Goal: Transaction & Acquisition: Purchase product/service

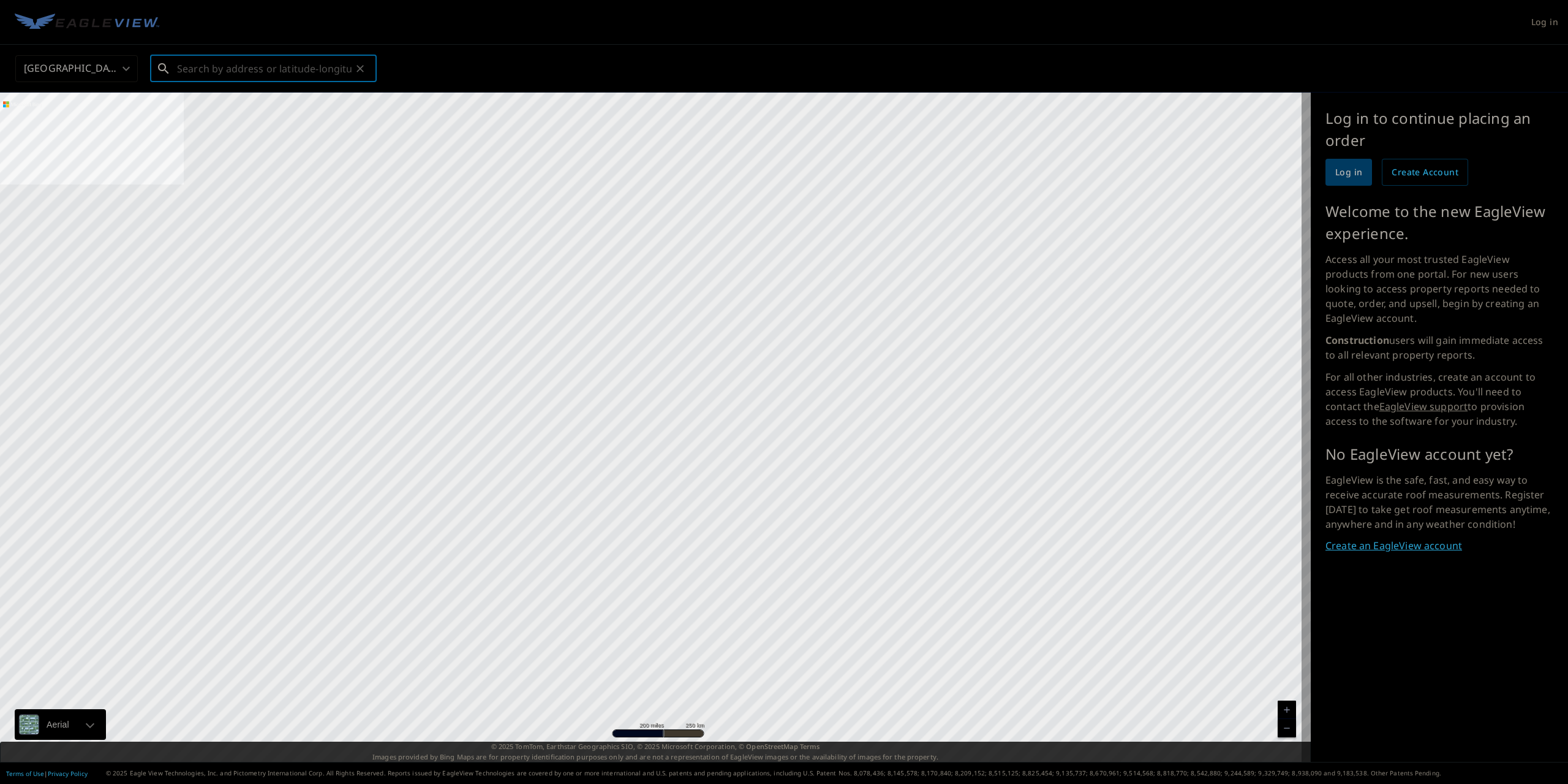
click at [212, 63] on input "text" at bounding box center [265, 69] width 175 height 35
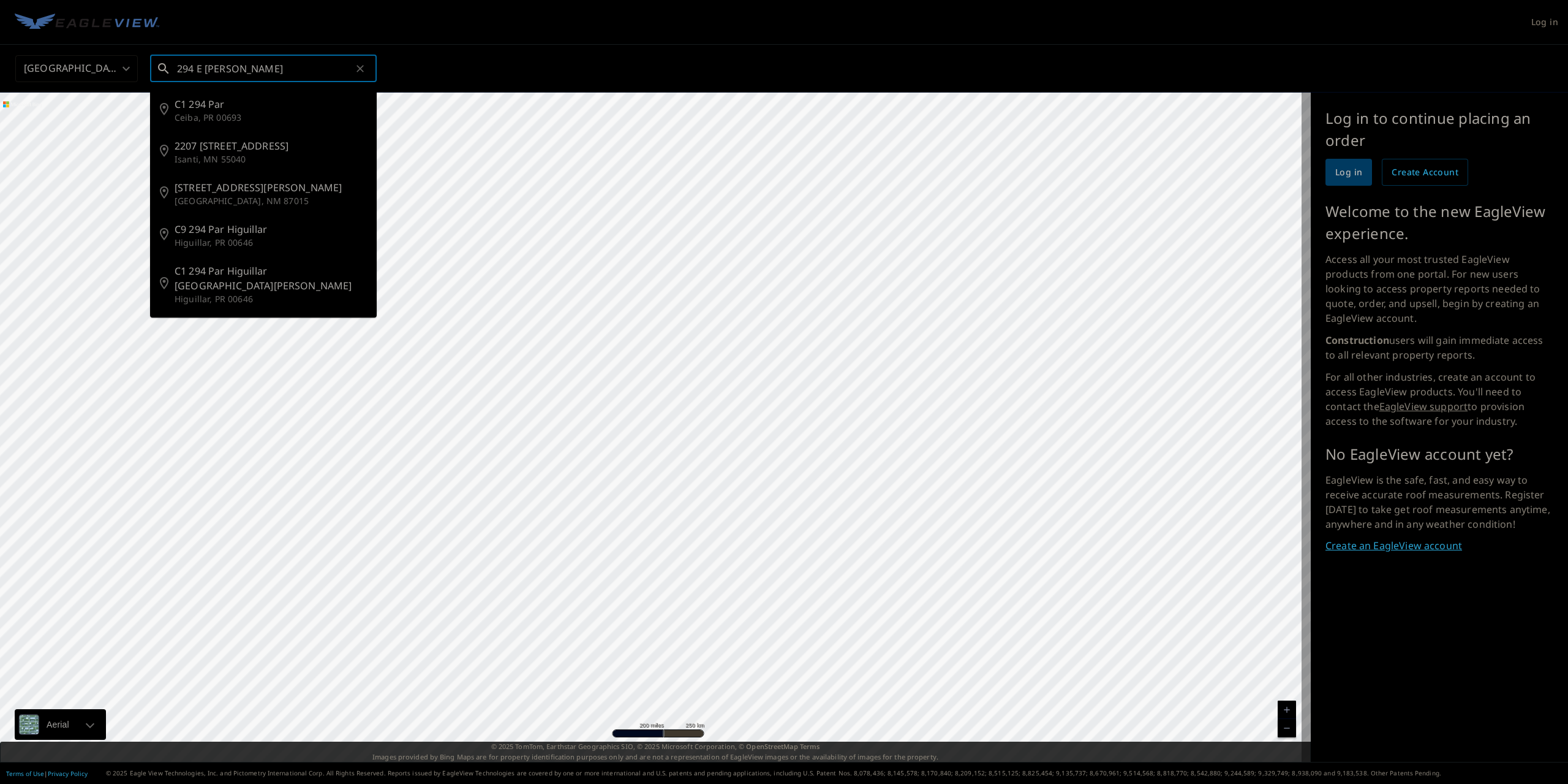
type input "294 E [PERSON_NAME]"
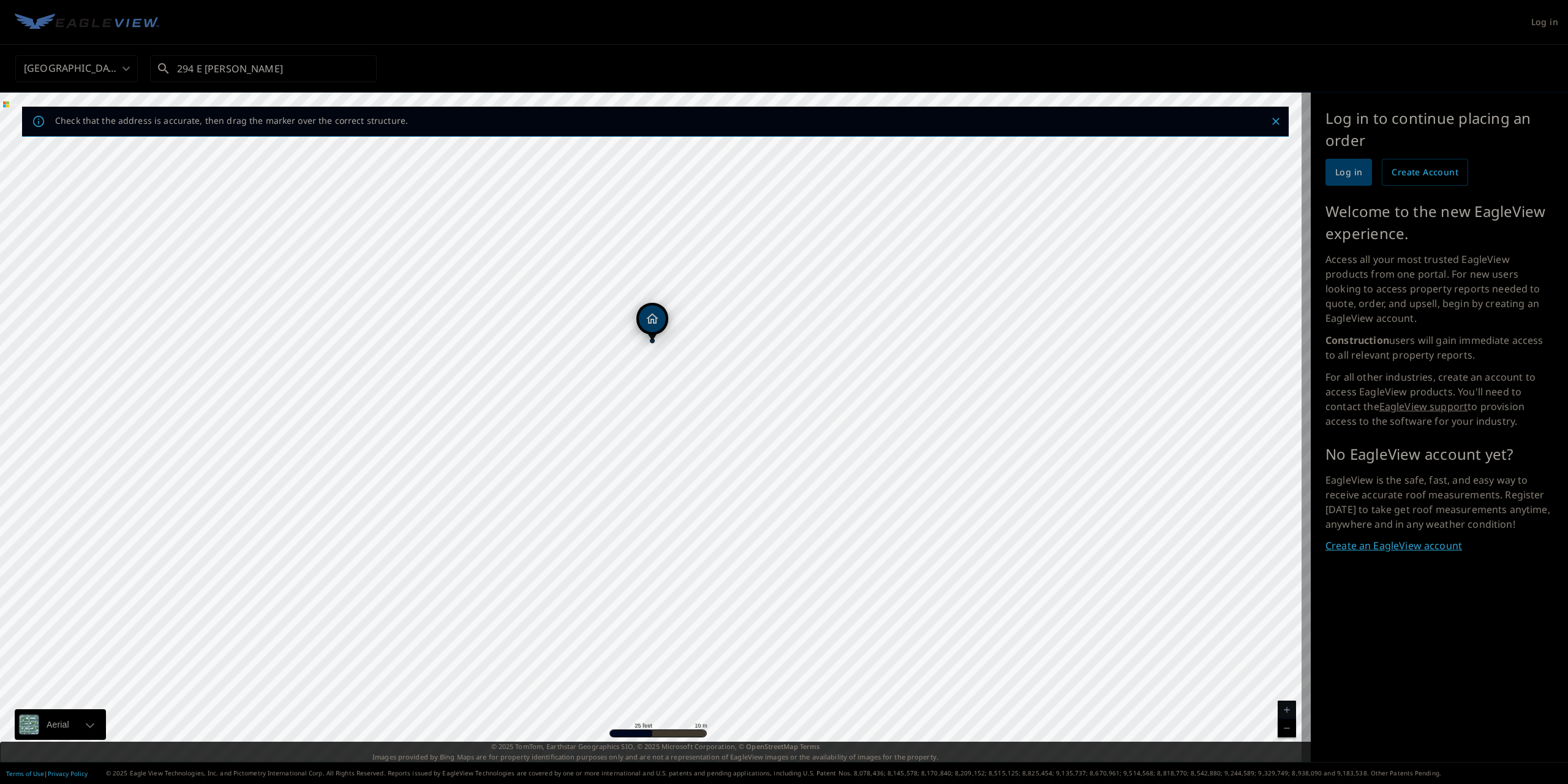
click at [637, 350] on div "[STREET_ADDRESS][PERSON_NAME][PERSON_NAME]" at bounding box center [655, 427] width 1311 height 669
click at [649, 330] on div "Dropped pin, building 1, Residential property, 294 E Thornberry Dr Draper, UT 8…" at bounding box center [646, 319] width 27 height 27
click at [579, 405] on div "Dropped pin, building 1, Residential property, 294 E Thornberry Dr Draper, UT 8…" at bounding box center [565, 404] width 27 height 27
drag, startPoint x: 652, startPoint y: 405, endPoint x: 657, endPoint y: 410, distance: 7.1
click at [657, 410] on div "[STREET_ADDRESS][PERSON_NAME][PERSON_NAME]" at bounding box center [655, 427] width 1311 height 669
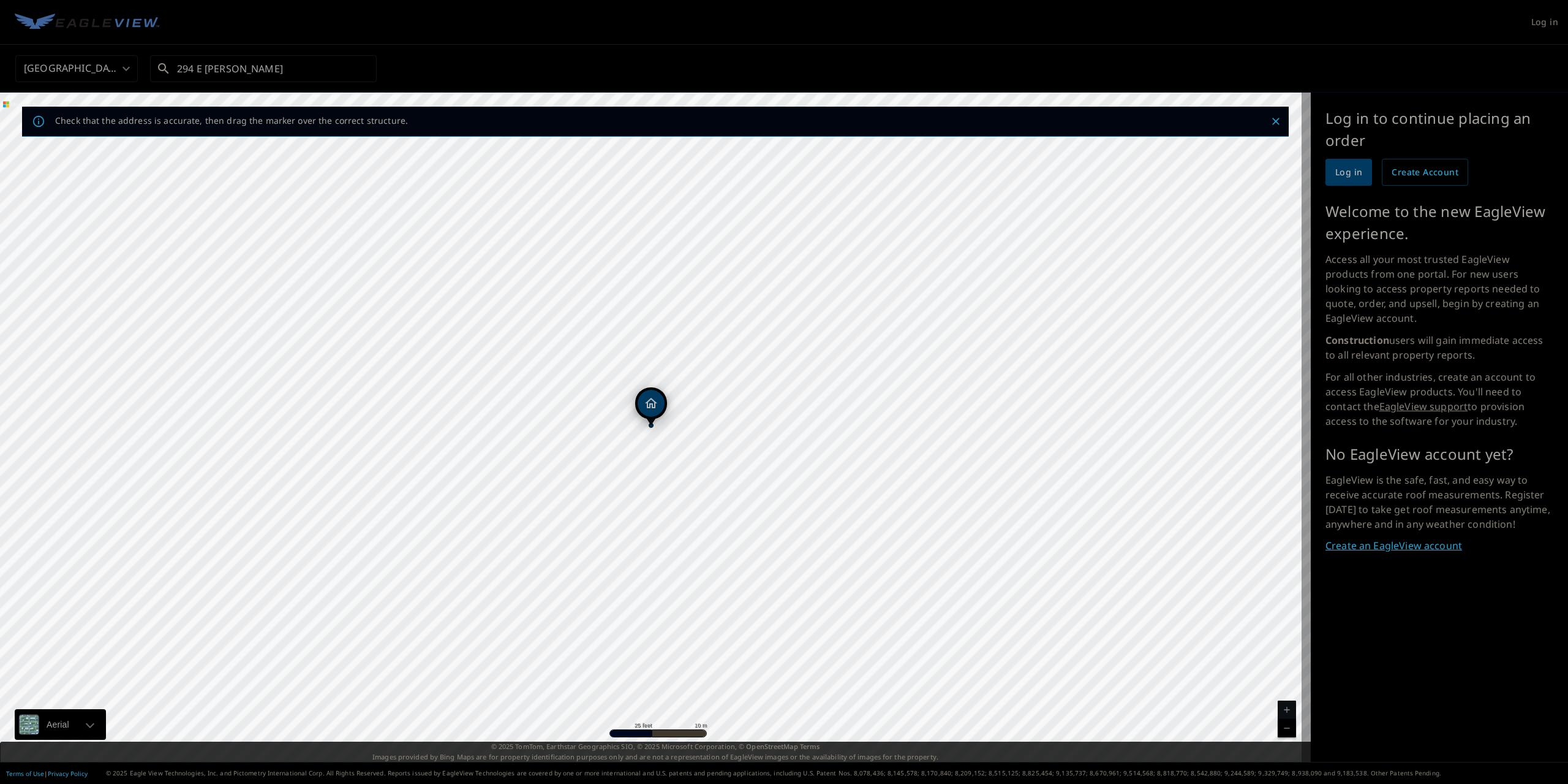
click at [638, 441] on div "[STREET_ADDRESS][PERSON_NAME][PERSON_NAME]" at bounding box center [655, 427] width 1311 height 669
drag, startPoint x: 642, startPoint y: 406, endPoint x: 617, endPoint y: 405, distance: 25.0
click at [617, 405] on div "[STREET_ADDRESS][PERSON_NAME][PERSON_NAME]" at bounding box center [655, 427] width 1311 height 669
click at [1270, 120] on icon "Close" at bounding box center [1275, 121] width 12 height 12
